Goal: Navigation & Orientation: Find specific page/section

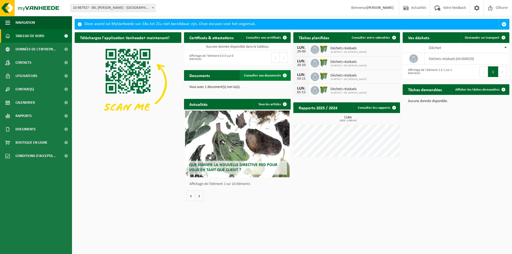
click at [272, 76] on span "Consulter vos documents" at bounding box center [262, 75] width 37 height 3
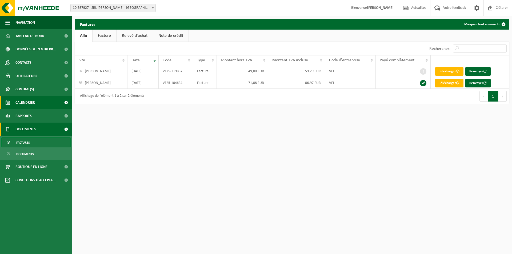
click at [37, 101] on link "Calendrier" at bounding box center [36, 102] width 72 height 13
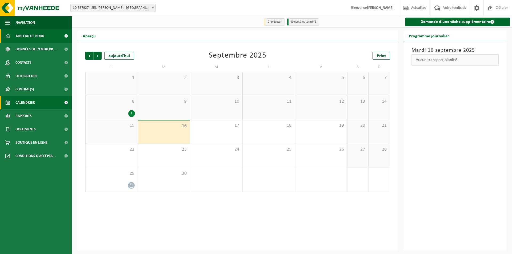
click at [43, 36] on span "Tableau de bord" at bounding box center [29, 35] width 29 height 13
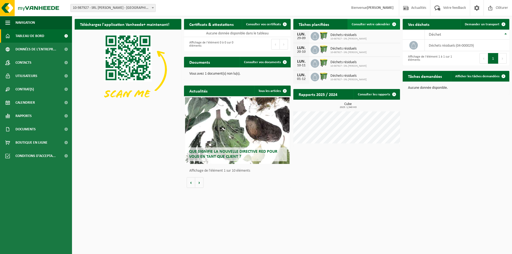
click at [383, 24] on span "Consulter votre calendrier" at bounding box center [371, 24] width 38 height 3
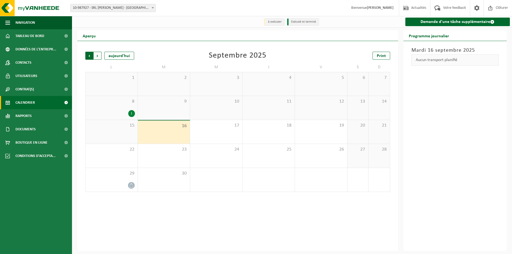
click at [96, 54] on span "Suivant" at bounding box center [98, 56] width 8 height 8
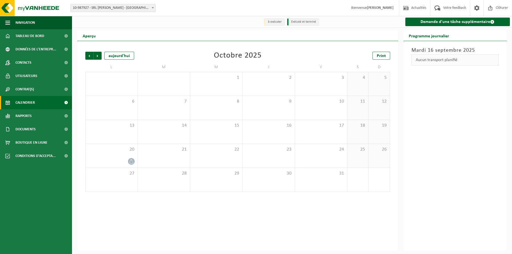
click at [96, 54] on span "Suivant" at bounding box center [98, 56] width 8 height 8
click at [88, 56] on span "Précédent" at bounding box center [89, 56] width 8 height 8
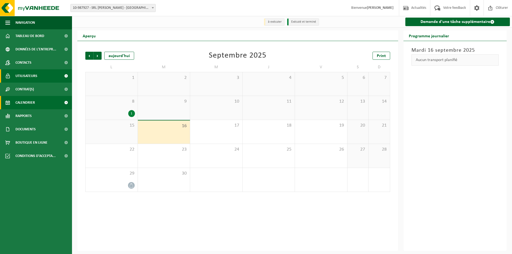
click at [23, 74] on span "Utilisateurs" at bounding box center [26, 75] width 22 height 13
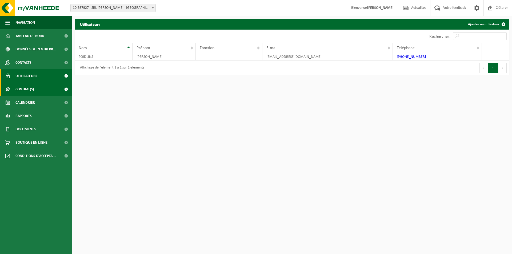
click at [19, 86] on span "Contrat(s)" at bounding box center [24, 89] width 18 height 13
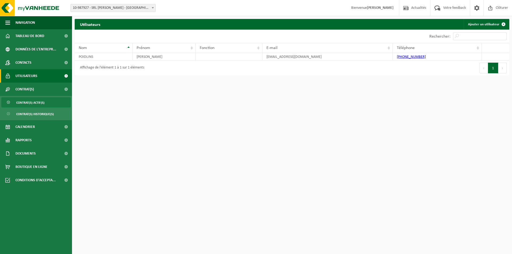
click at [29, 101] on span "Contrat(s) actif(s)" at bounding box center [30, 103] width 28 height 10
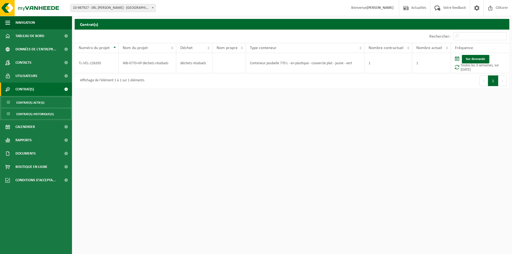
click at [31, 112] on span "Contrat(s) historique(s)" at bounding box center [35, 114] width 38 height 10
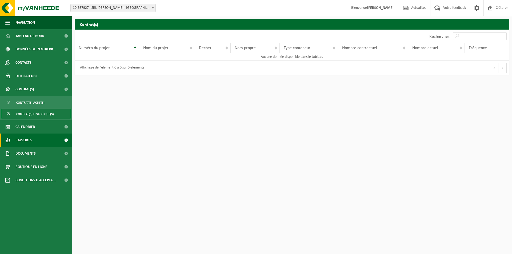
click at [23, 138] on span "Rapports" at bounding box center [23, 140] width 16 height 13
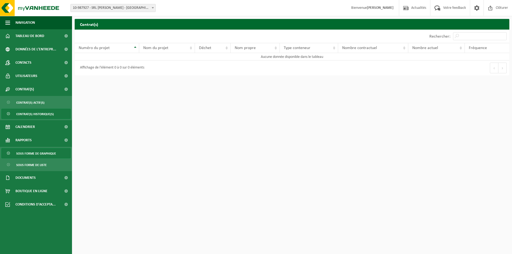
click at [29, 152] on span "Sous forme de graphique" at bounding box center [36, 154] width 40 height 10
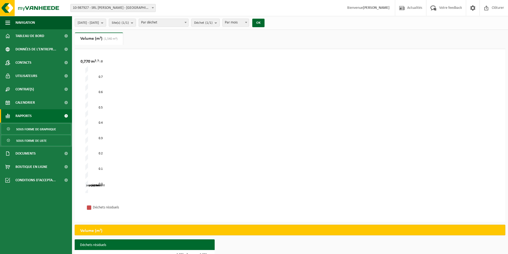
click at [31, 140] on span "Sous forme de liste" at bounding box center [31, 141] width 30 height 10
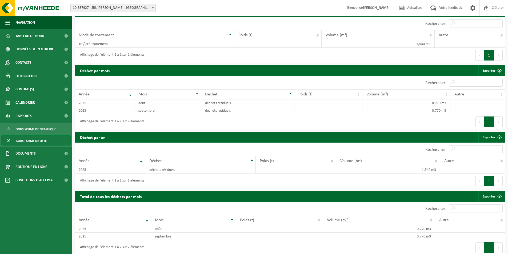
scroll to position [171, 0]
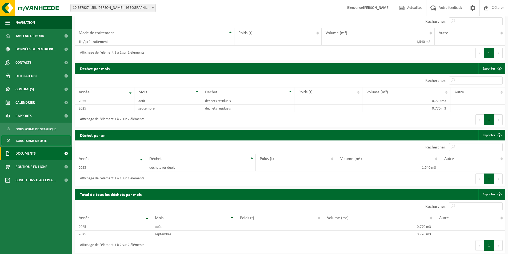
click at [34, 150] on span "Documents" at bounding box center [25, 153] width 20 height 13
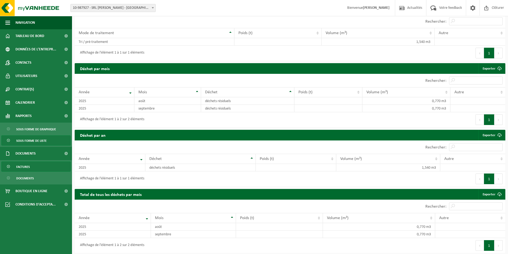
click at [25, 164] on span "Factures" at bounding box center [23, 167] width 14 height 10
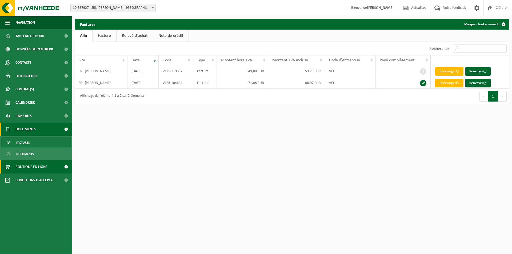
click at [29, 164] on span "Boutique en ligne" at bounding box center [31, 166] width 32 height 13
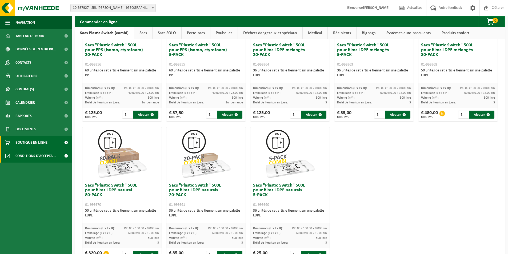
scroll to position [224, 0]
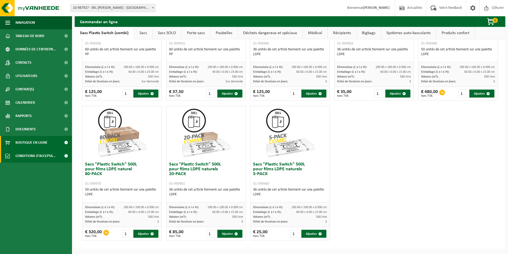
click at [25, 154] on span "Conditions d'accepta..." at bounding box center [35, 155] width 40 height 13
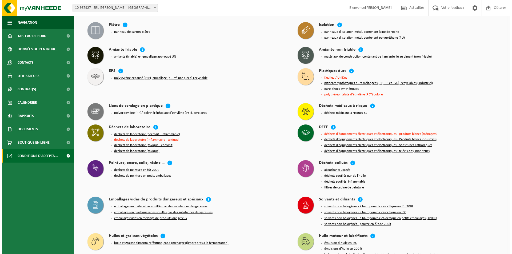
scroll to position [267, 0]
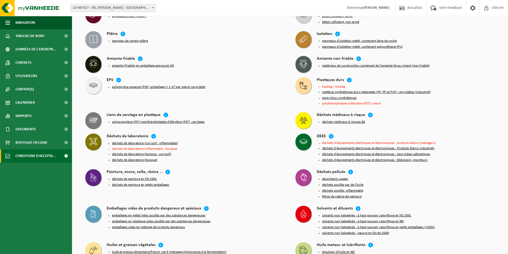
click at [132, 183] on button "déchets de peinture en petits emballages" at bounding box center [140, 185] width 57 height 4
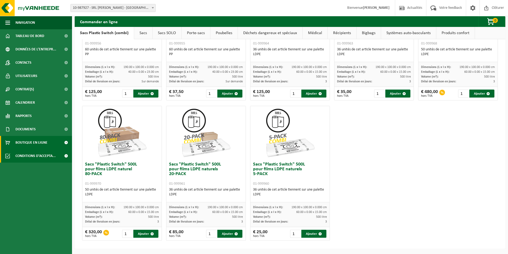
click at [42, 154] on span "Conditions d'accepta..." at bounding box center [35, 155] width 40 height 13
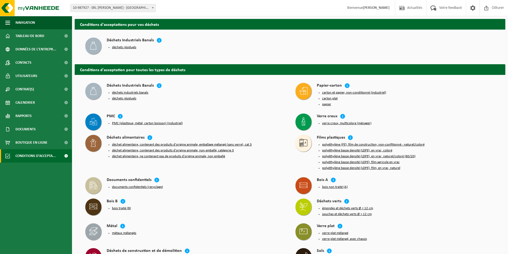
click at [125, 154] on button "déchet alimentaire, ne contenant pas de produits d'origine animale, non emballé" at bounding box center [168, 156] width 113 height 4
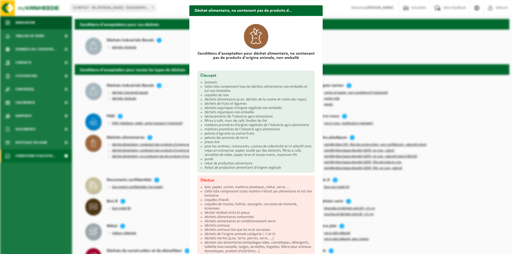
click at [315, 15] on span "button" at bounding box center [316, 20] width 11 height 11
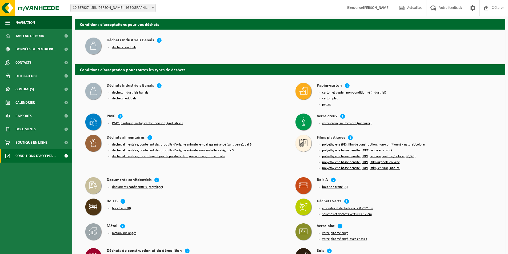
click at [332, 92] on button "carton et papier, non-conditionné (industriel)" at bounding box center [354, 93] width 64 height 4
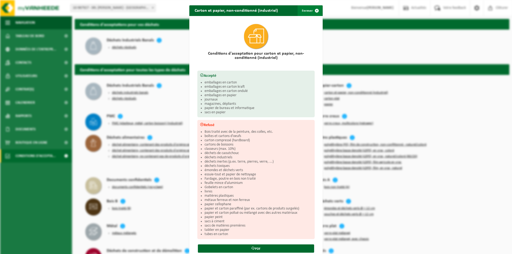
click at [314, 9] on span "button" at bounding box center [316, 10] width 11 height 11
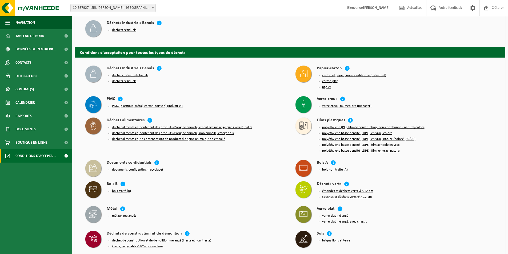
scroll to position [27, 0]
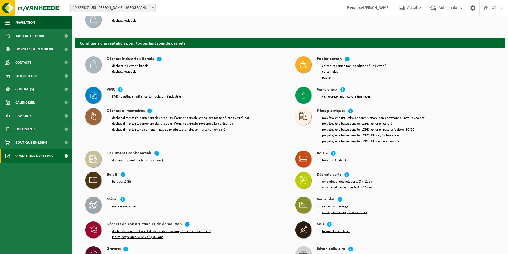
click at [351, 180] on button "émondes et déchets verts Ø < 12 cm" at bounding box center [347, 182] width 51 height 4
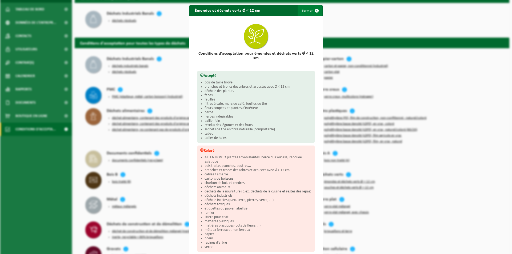
click at [315, 11] on span "button" at bounding box center [316, 10] width 11 height 11
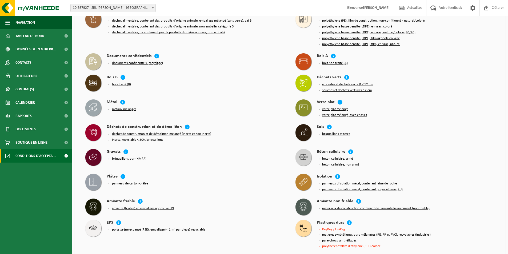
scroll to position [133, 0]
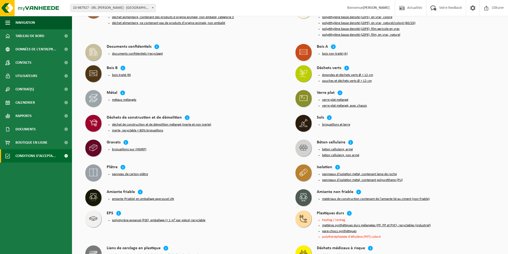
click at [340, 123] on button "briquaillons et terre" at bounding box center [336, 125] width 28 height 4
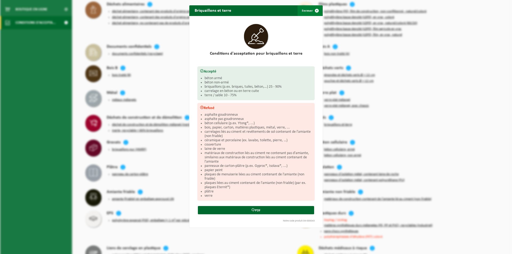
click at [314, 10] on span "button" at bounding box center [316, 10] width 11 height 11
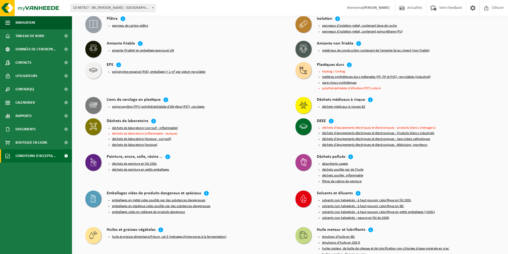
scroll to position [270, 0]
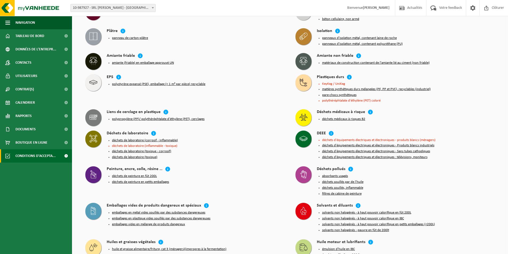
click at [333, 42] on button "panneaux d'isolation métal, contenant polyuréthane (PU)" at bounding box center [362, 44] width 81 height 4
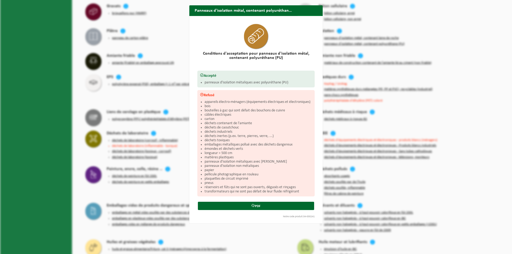
click at [314, 15] on span "button" at bounding box center [316, 20] width 11 height 11
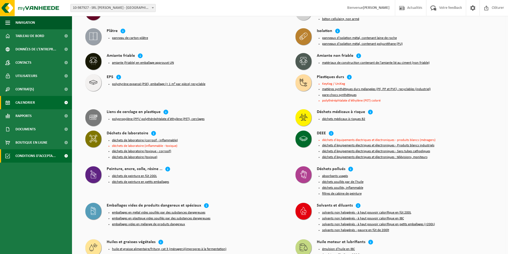
click at [30, 100] on span "Calendrier" at bounding box center [24, 102] width 19 height 13
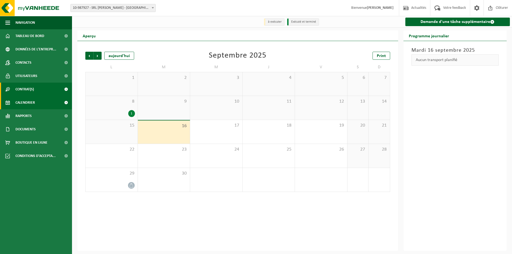
click at [28, 89] on span "Contrat(s)" at bounding box center [24, 89] width 18 height 13
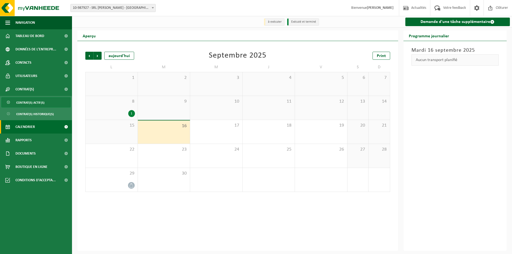
click at [32, 101] on span "Contrat(s) actif(s)" at bounding box center [30, 103] width 28 height 10
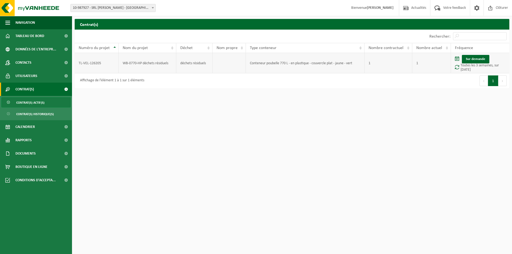
click at [457, 67] on span at bounding box center [457, 67] width 4 height 5
click at [460, 83] on div "Premier Précédent 1 Suivant Dernier" at bounding box center [400, 80] width 217 height 15
